Goal: Task Accomplishment & Management: Manage account settings

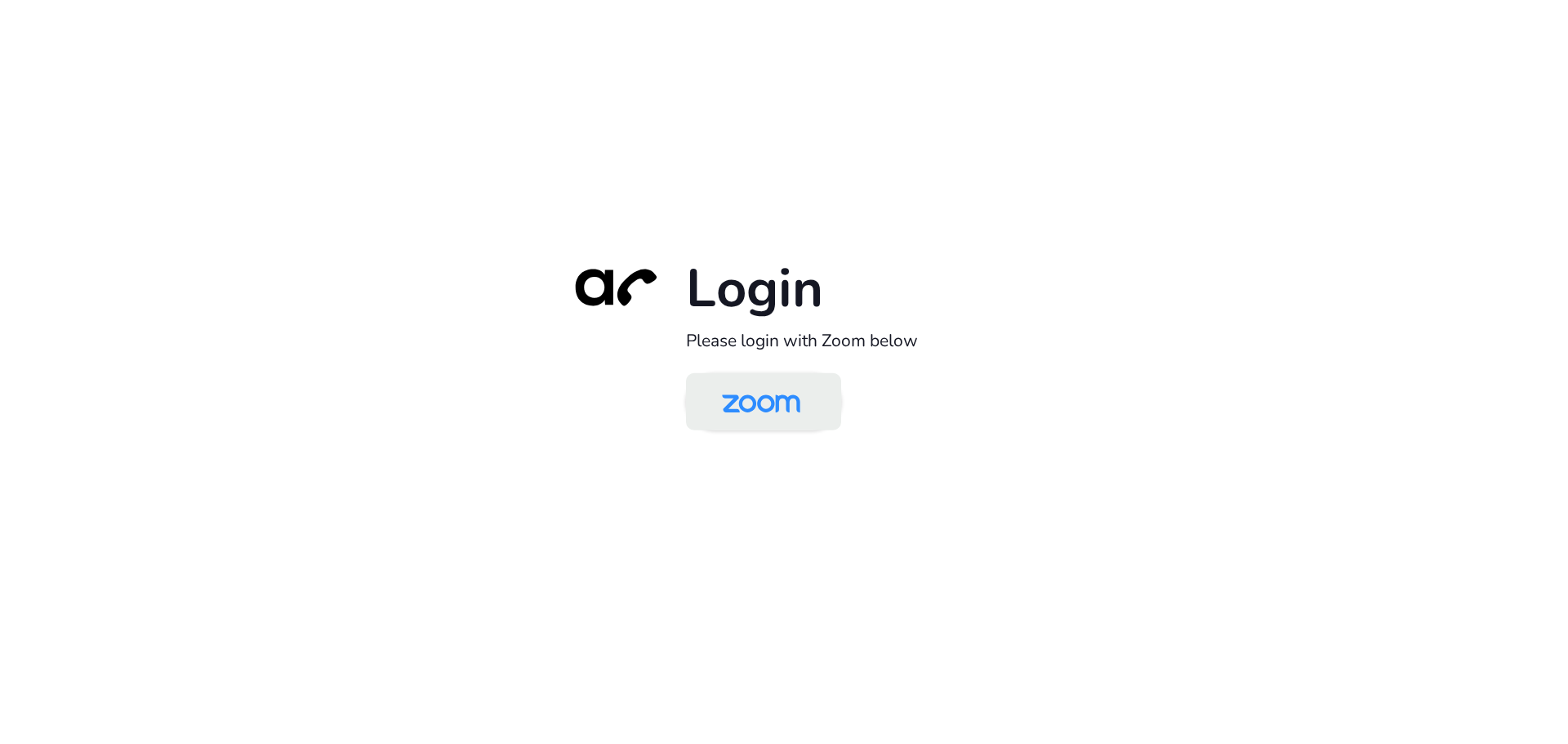
click at [750, 393] on img at bounding box center [761, 403] width 113 height 53
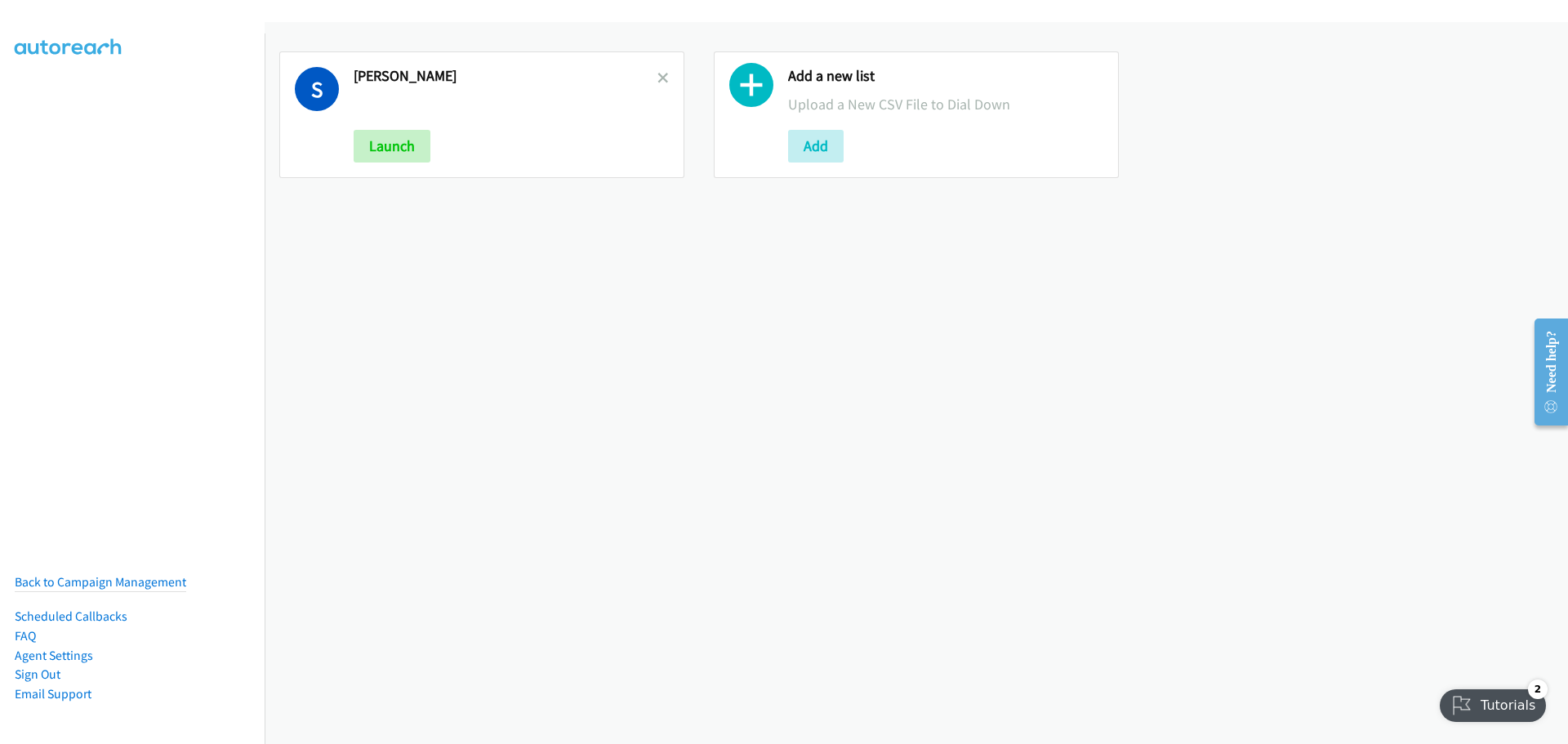
drag, startPoint x: 661, startPoint y: 74, endPoint x: 621, endPoint y: 85, distance: 41.5
click at [661, 74] on icon at bounding box center [663, 79] width 11 height 11
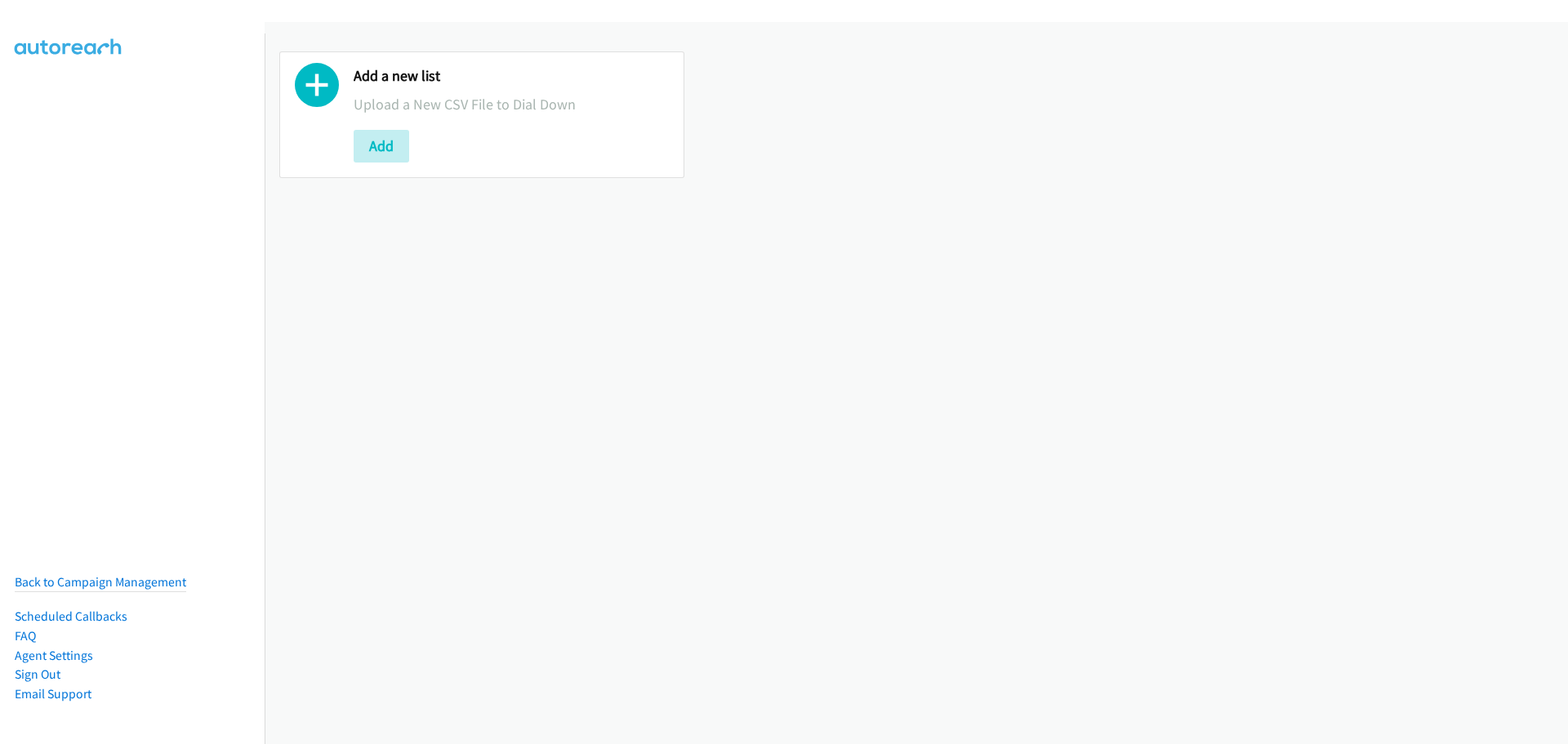
click at [350, 165] on div "Add a new list Upload a New CSV File to Dial Down Add" at bounding box center [482, 115] width 405 height 127
click at [374, 156] on button "Add" at bounding box center [382, 146] width 56 height 33
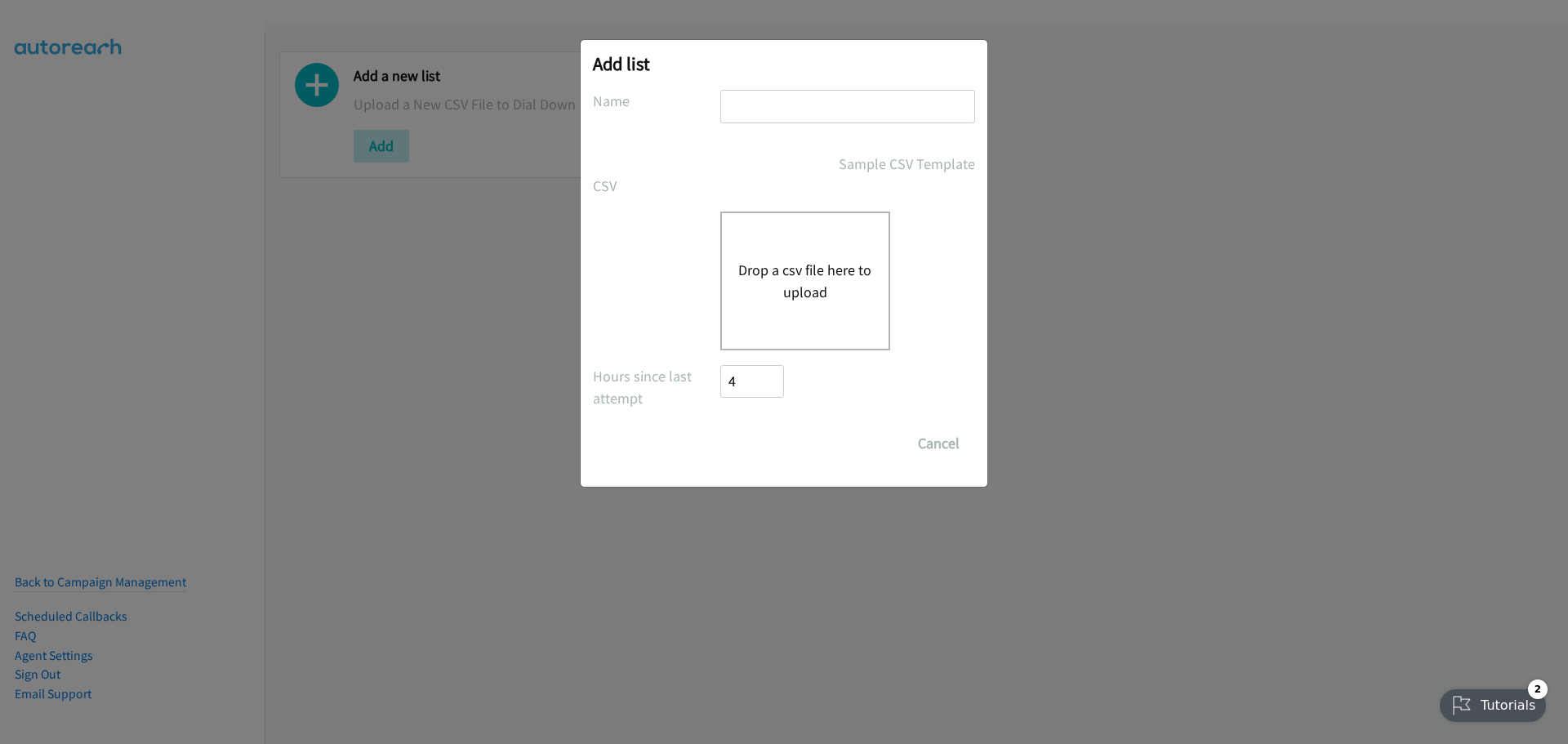
click at [818, 277] on button "Drop a csv file here to upload" at bounding box center [805, 281] width 134 height 44
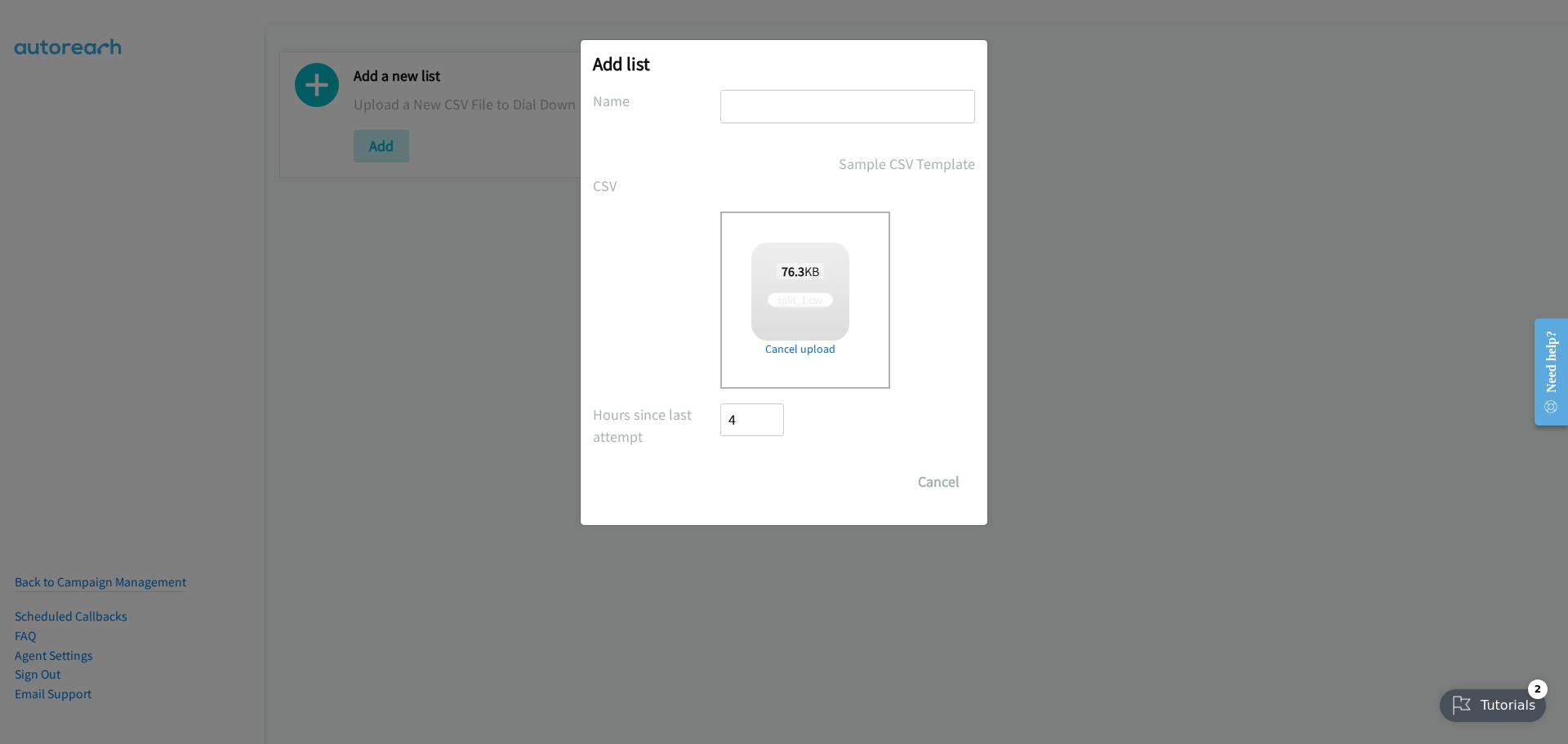
click at [848, 108] on input "text" at bounding box center [847, 106] width 255 height 33
checkbox input "true"
type input "[PERSON_NAME]"
click at [766, 476] on input "Save List" at bounding box center [763, 482] width 86 height 33
